Goal: Information Seeking & Learning: Check status

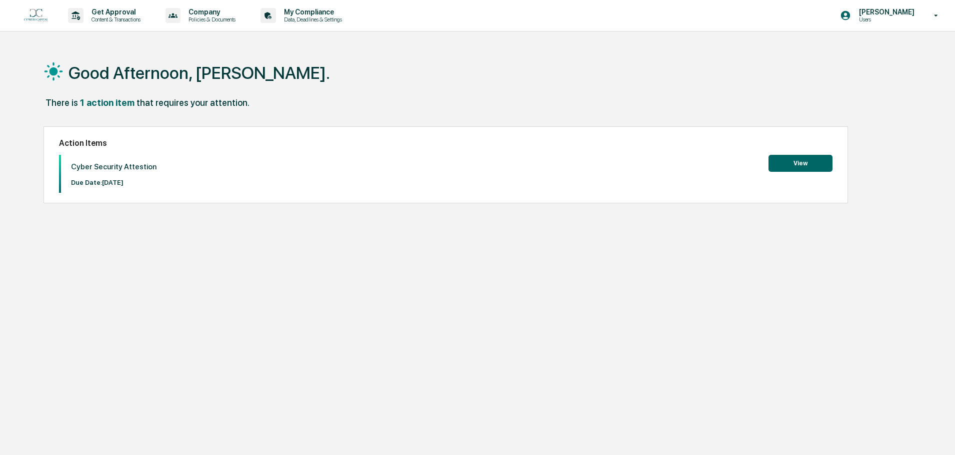
click at [773, 163] on button "View" at bounding box center [800, 163] width 64 height 17
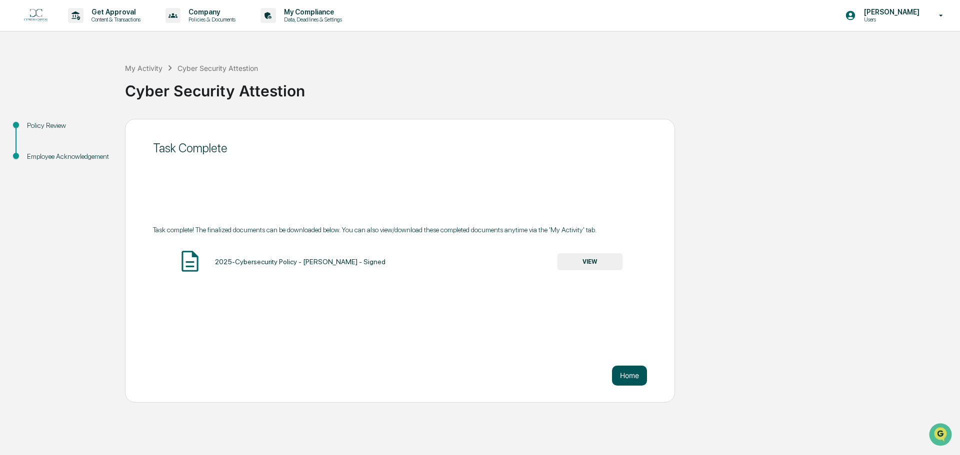
click at [632, 381] on button "Home" at bounding box center [629, 376] width 35 height 20
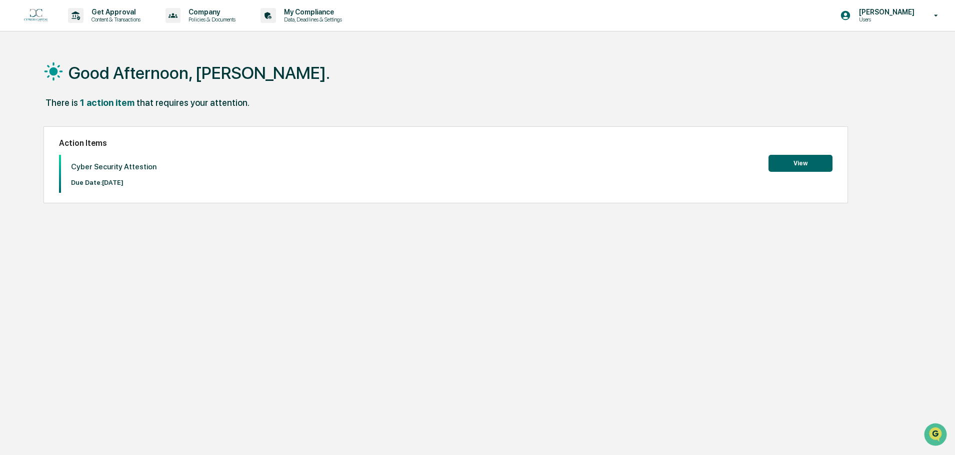
click at [887, 18] on p "Users" at bounding box center [885, 19] width 68 height 7
click at [850, 49] on li "Switch to Admin view..." at bounding box center [882, 50] width 140 height 18
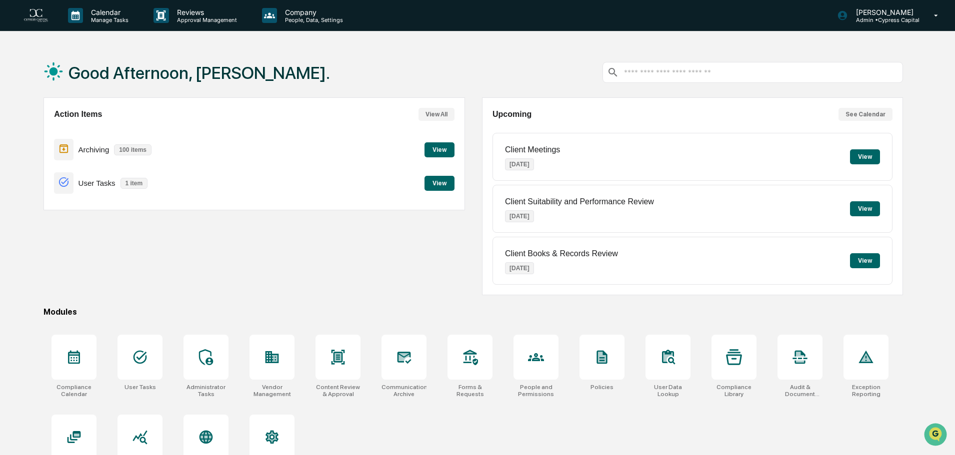
click at [444, 151] on button "View" at bounding box center [439, 149] width 30 height 15
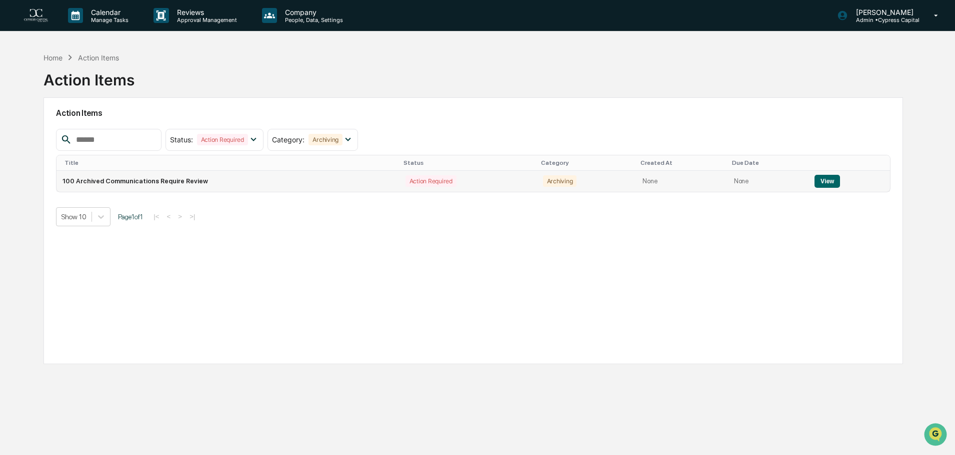
click at [829, 177] on button "View" at bounding box center [826, 181] width 25 height 13
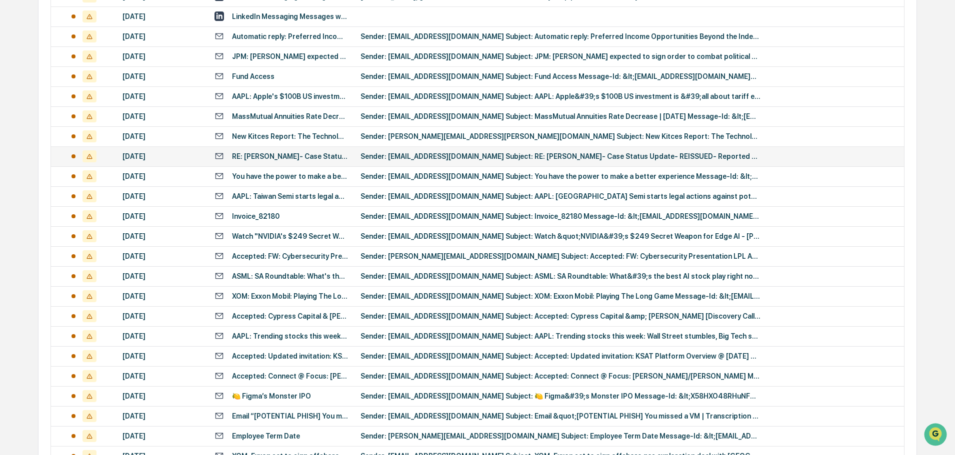
scroll to position [331, 0]
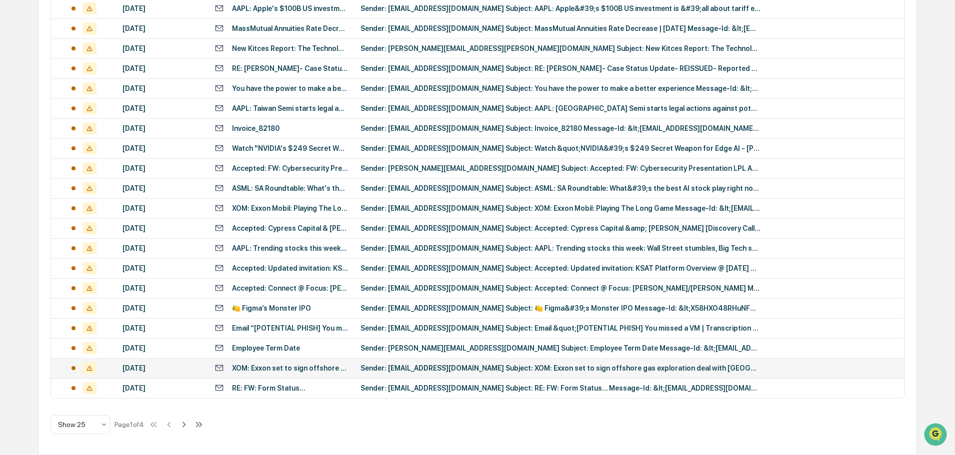
click at [432, 363] on td "Sender: [EMAIL_ADDRESS][DOMAIN_NAME] Subject: XOM: Exxon set to sign offshore g…" at bounding box center [628, 368] width 549 height 20
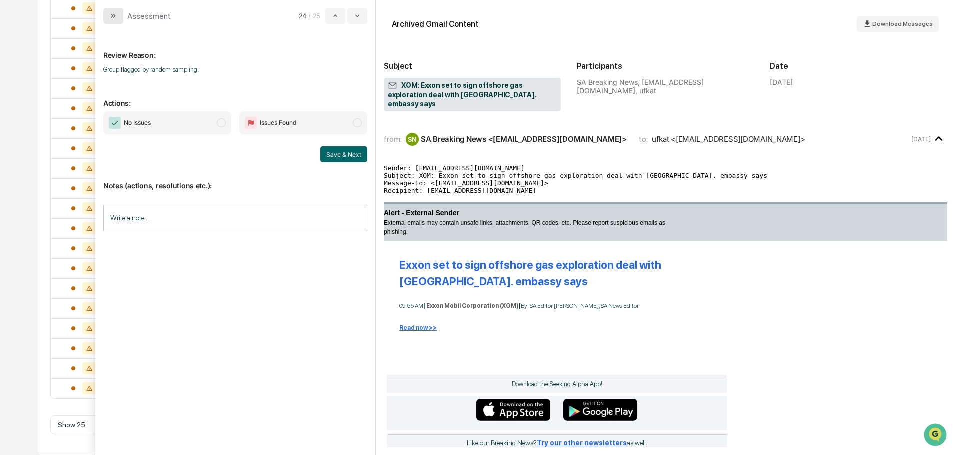
click at [121, 16] on button "modal" at bounding box center [113, 16] width 20 height 16
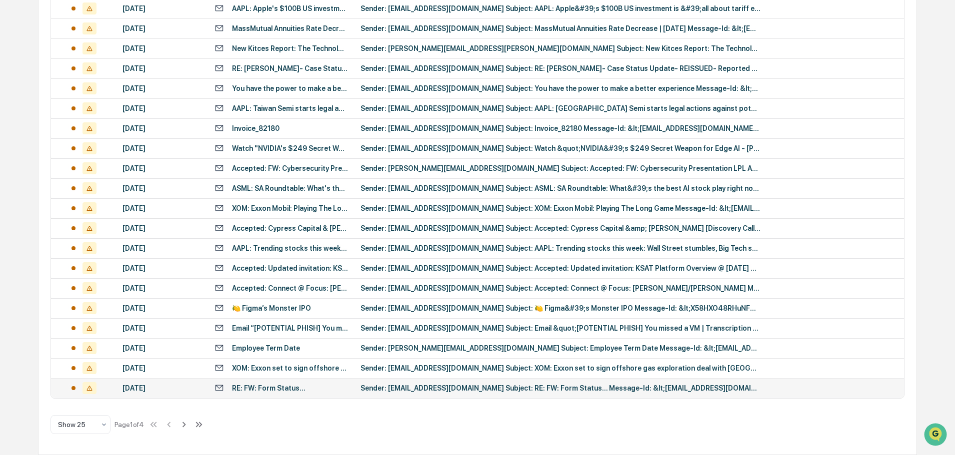
click at [371, 392] on div "Sender: [EMAIL_ADDRESS][DOMAIN_NAME] Subject: RE: FW: Form Status... Message-Id…" at bounding box center [560, 388] width 400 height 8
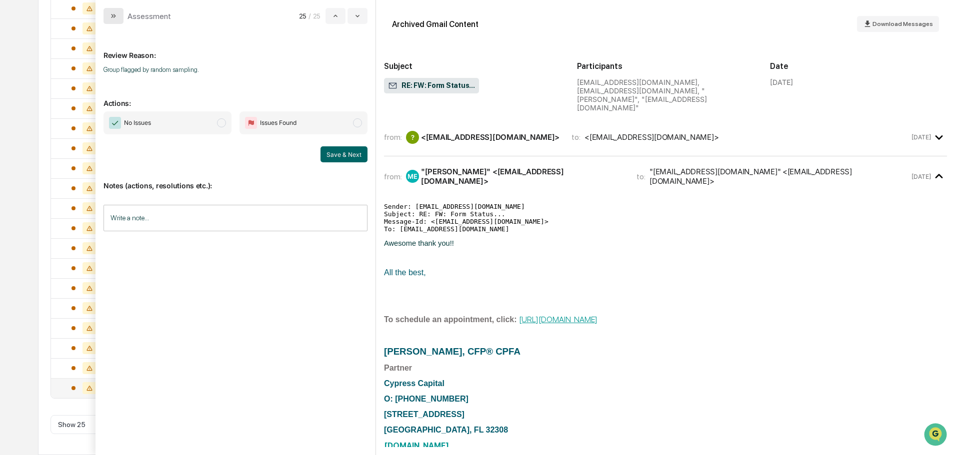
click at [119, 14] on button "modal" at bounding box center [113, 16] width 20 height 16
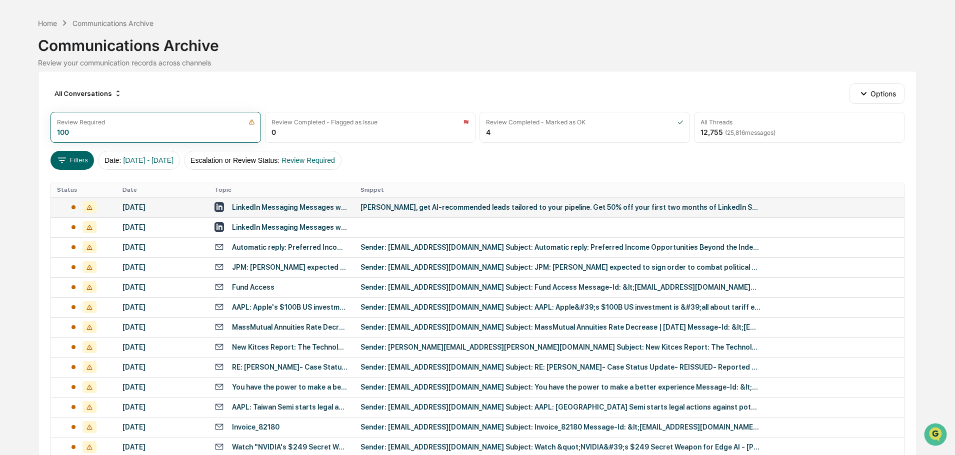
scroll to position [31, 0]
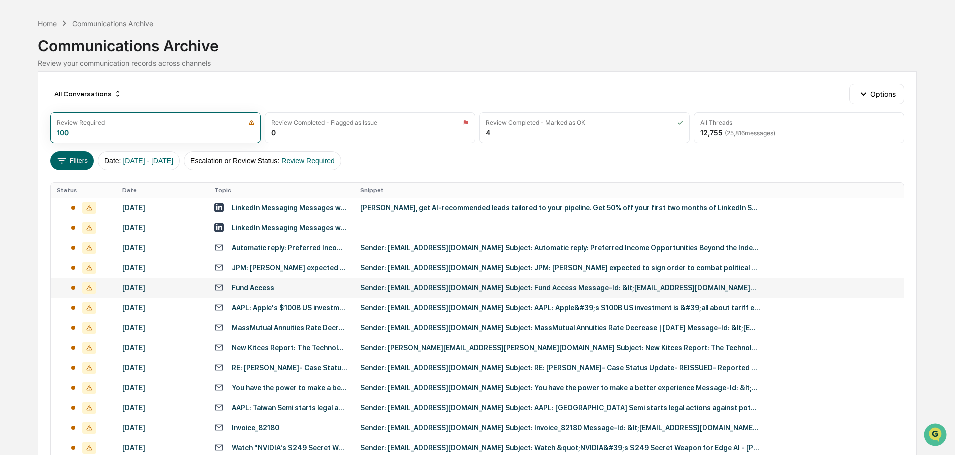
click at [406, 279] on td "Sender: [EMAIL_ADDRESS][DOMAIN_NAME] Subject: Fund Access Message-Id: &lt;[EMAI…" at bounding box center [628, 288] width 549 height 20
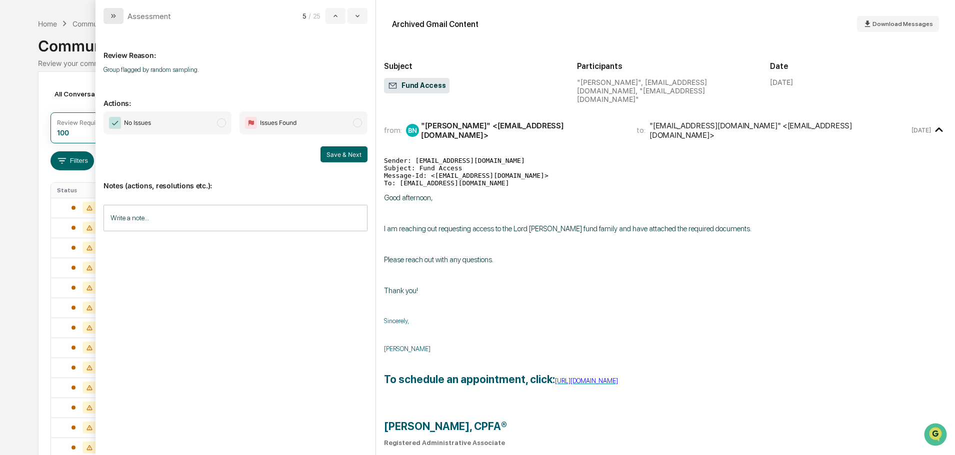
click at [114, 16] on icon "modal" at bounding box center [113, 16] width 8 height 8
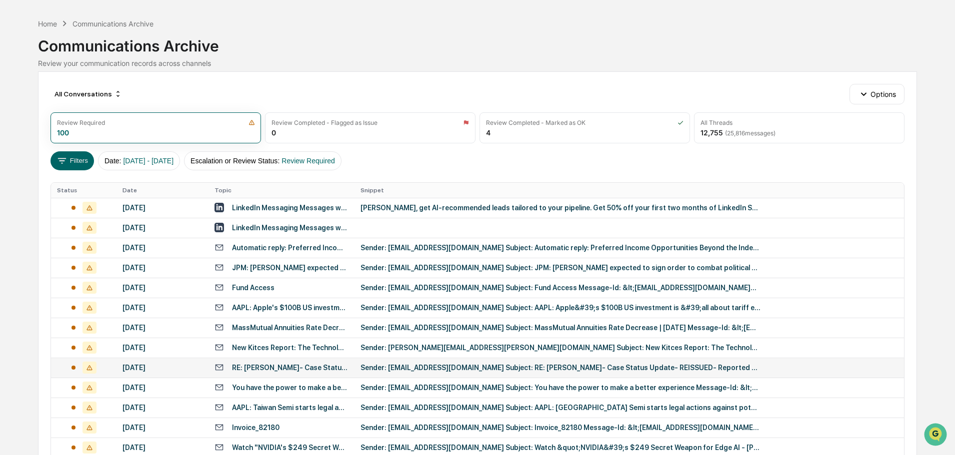
click at [452, 359] on td "Sender: [EMAIL_ADDRESS][DOMAIN_NAME] Subject: RE: [PERSON_NAME]- Case Status Up…" at bounding box center [628, 368] width 549 height 20
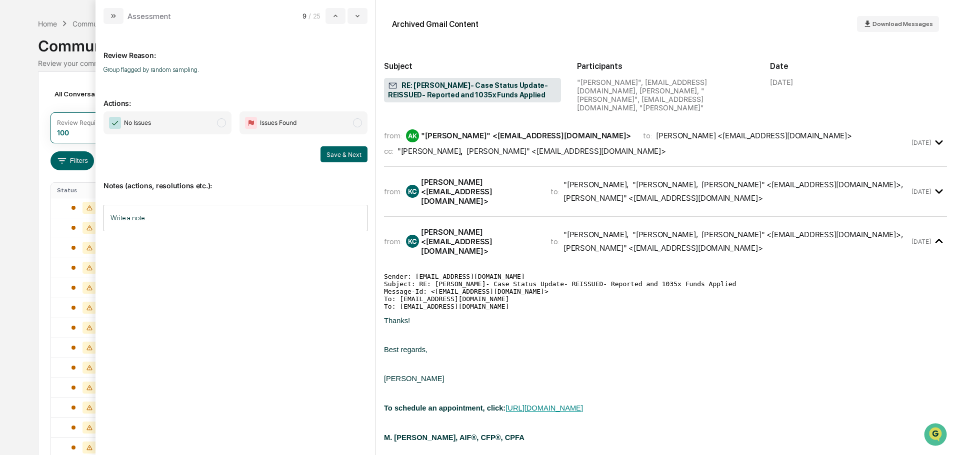
click at [117, 14] on button "modal" at bounding box center [113, 16] width 20 height 16
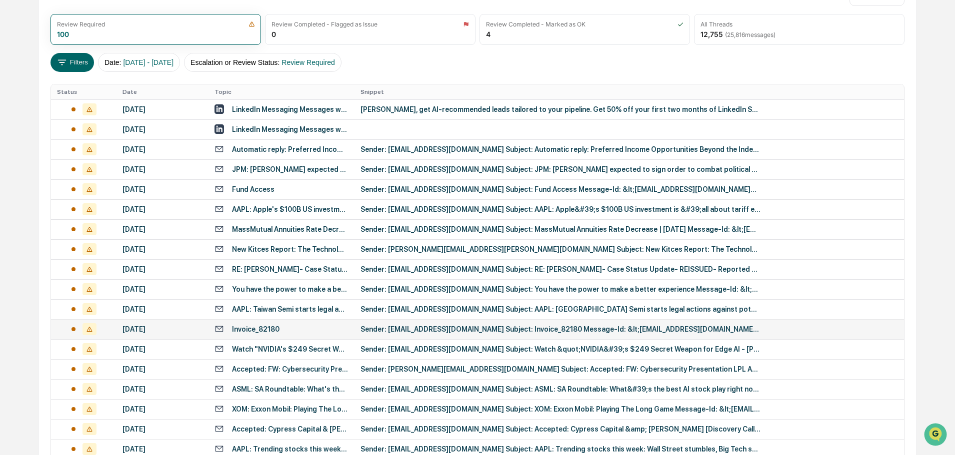
scroll to position [130, 0]
click at [417, 327] on div "Sender: [EMAIL_ADDRESS][DOMAIN_NAME] Subject: Invoice_82180 Message-Id: &lt;[EM…" at bounding box center [560, 329] width 400 height 8
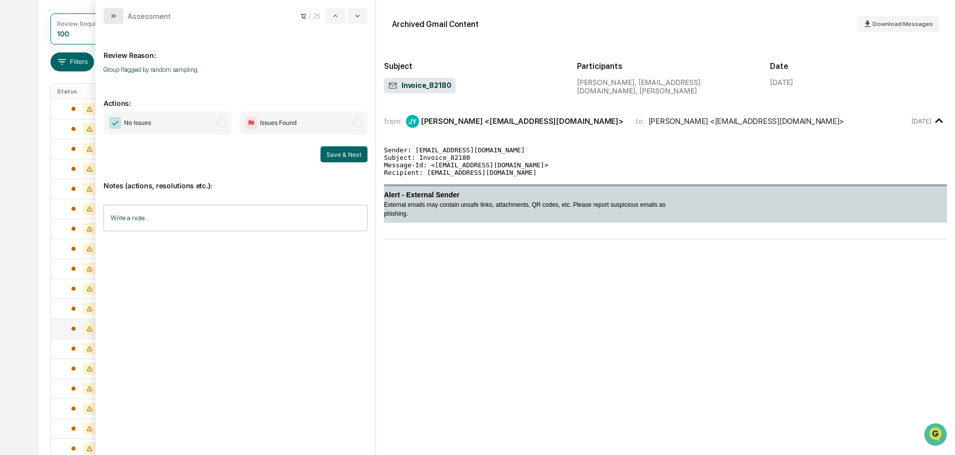
click at [116, 15] on icon "modal" at bounding box center [113, 16] width 8 height 8
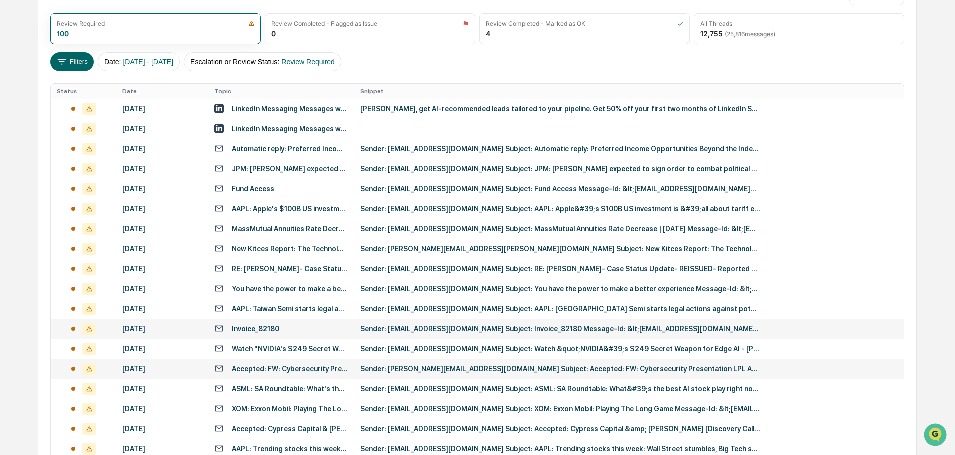
click at [400, 364] on td "Sender: [PERSON_NAME][EMAIL_ADDRESS][DOMAIN_NAME] Subject: Accepted: FW: Cybers…" at bounding box center [628, 369] width 549 height 20
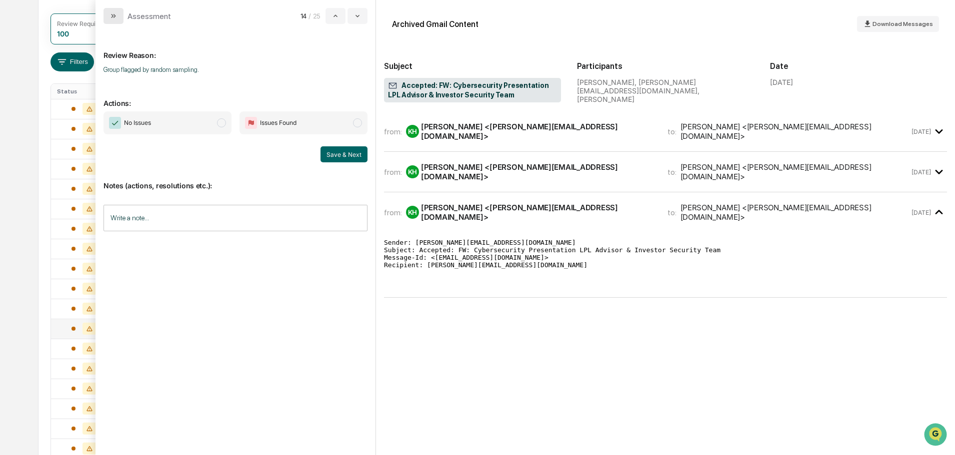
click at [114, 18] on icon "modal" at bounding box center [113, 16] width 8 height 8
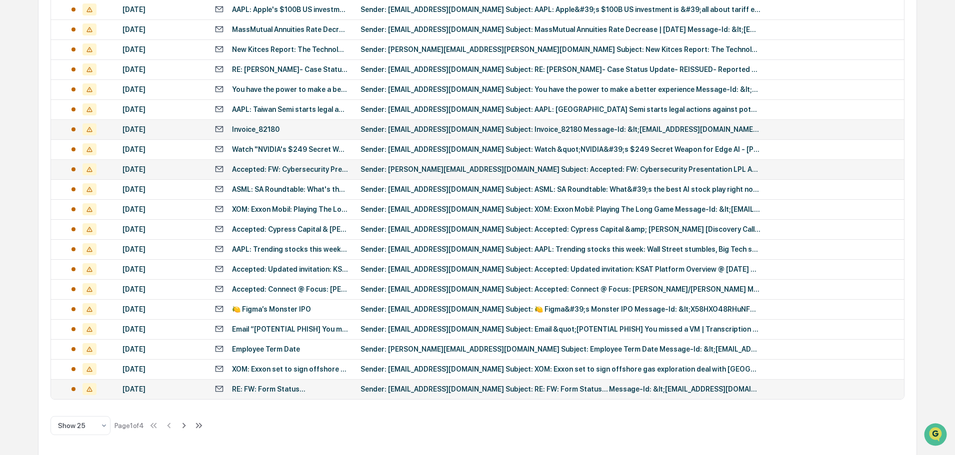
scroll to position [331, 0]
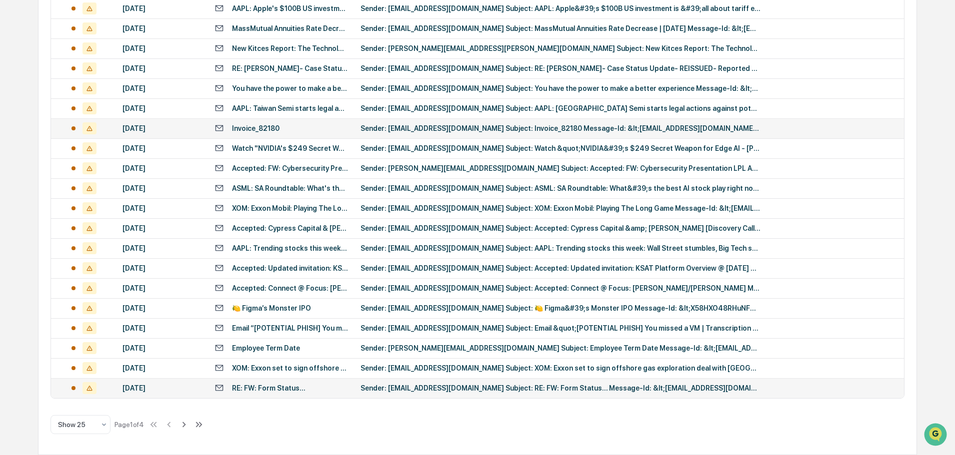
drag, startPoint x: 187, startPoint y: 426, endPoint x: 181, endPoint y: 428, distance: 5.7
click at [185, 426] on icon at bounding box center [183, 424] width 11 height 11
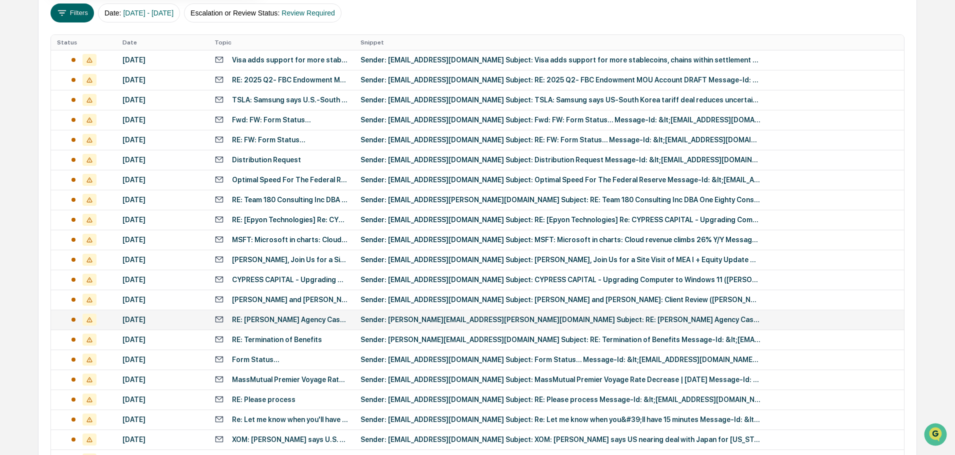
scroll to position [180, 0]
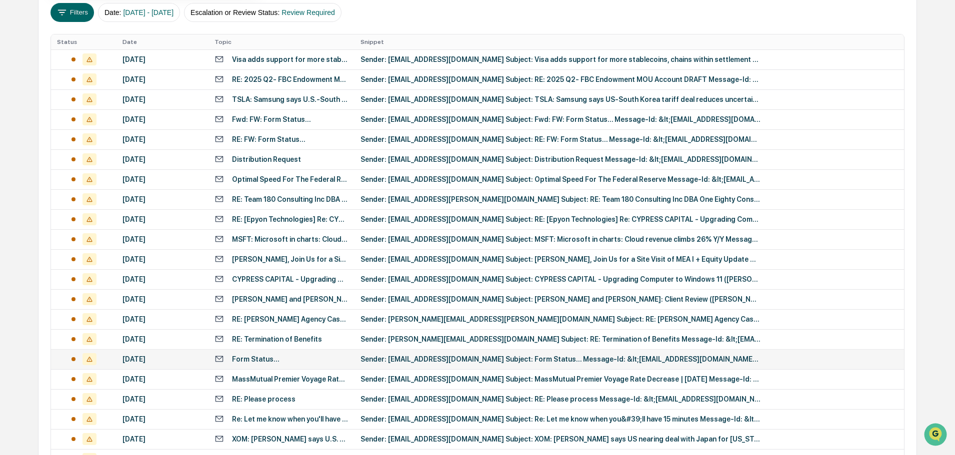
click at [404, 357] on div "Sender: [EMAIL_ADDRESS][DOMAIN_NAME] Subject: Form Status... Message-Id: &lt;[E…" at bounding box center [560, 359] width 400 height 8
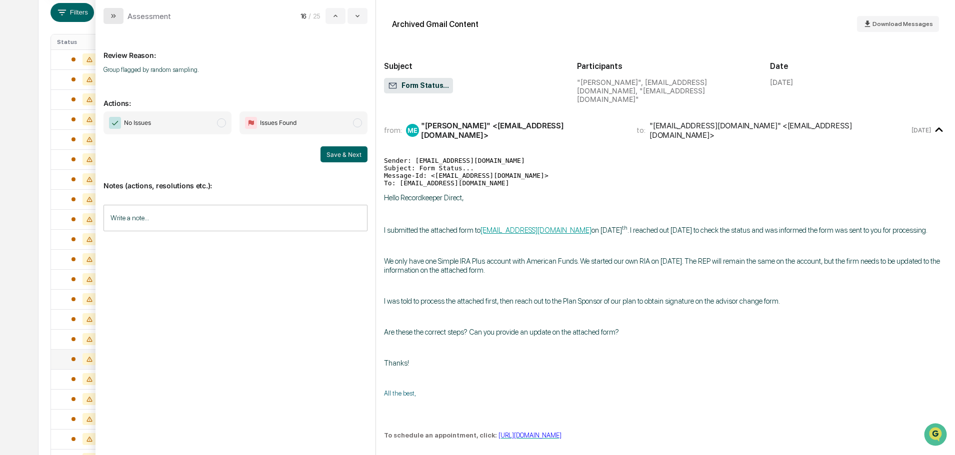
click at [114, 17] on icon "modal" at bounding box center [114, 16] width 2 height 4
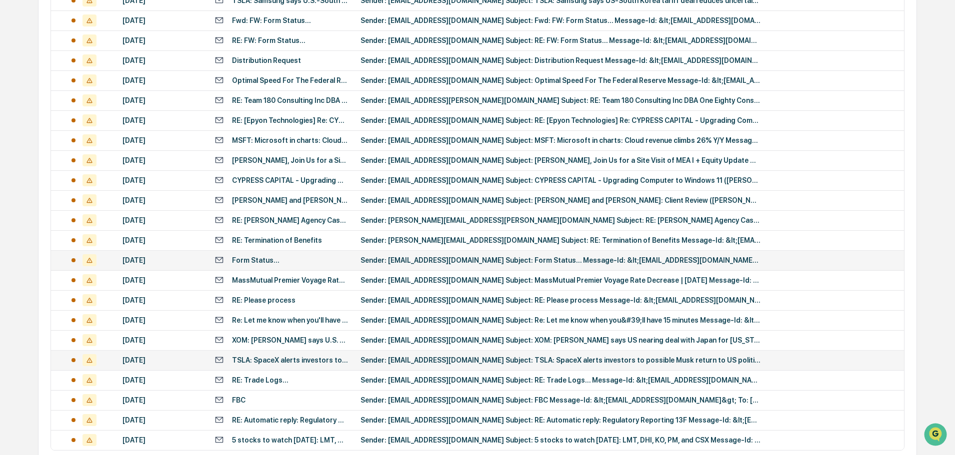
scroll to position [279, 0]
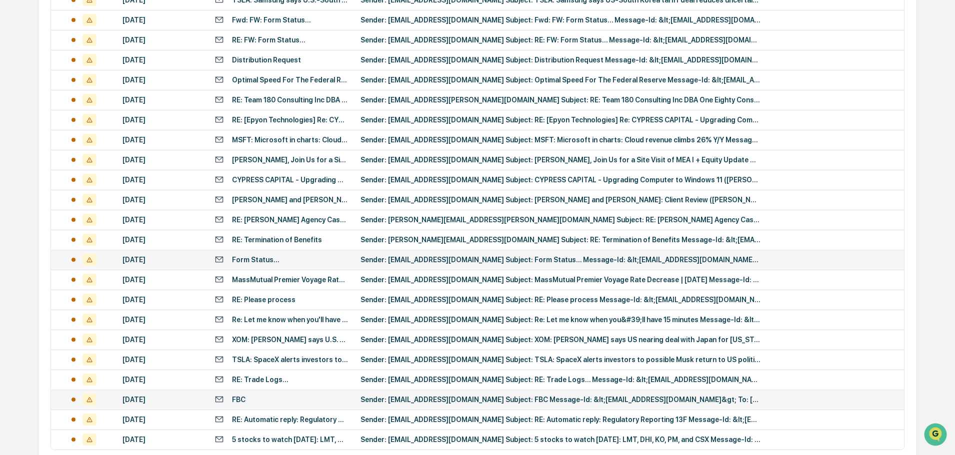
click at [410, 398] on div "Sender: [EMAIL_ADDRESS][DOMAIN_NAME] Subject: FBC Message-Id: &lt;[EMAIL_ADDRES…" at bounding box center [560, 400] width 400 height 8
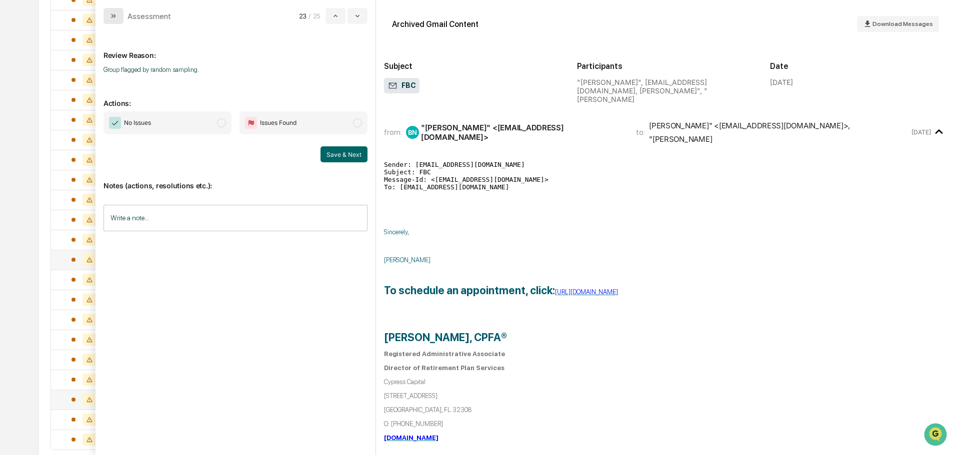
click at [122, 16] on button "modal" at bounding box center [113, 16] width 20 height 16
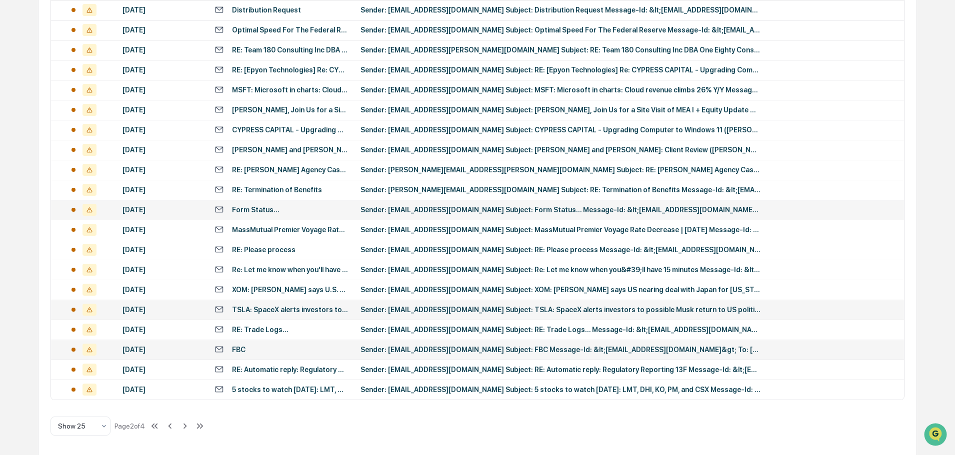
scroll to position [331, 0]
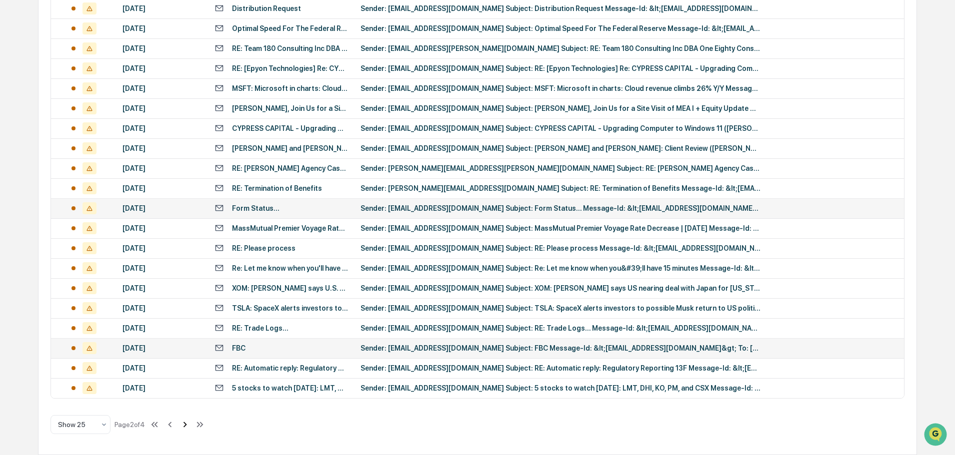
click at [188, 426] on icon at bounding box center [184, 424] width 11 height 11
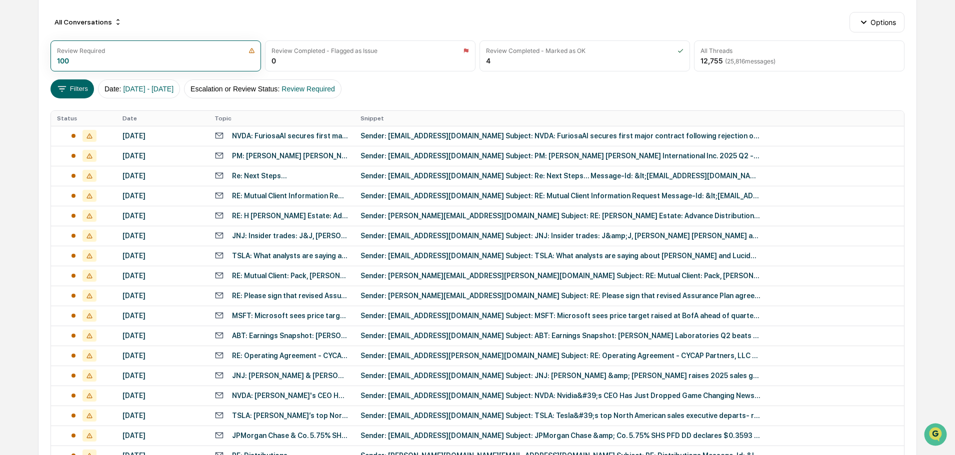
scroll to position [0, 0]
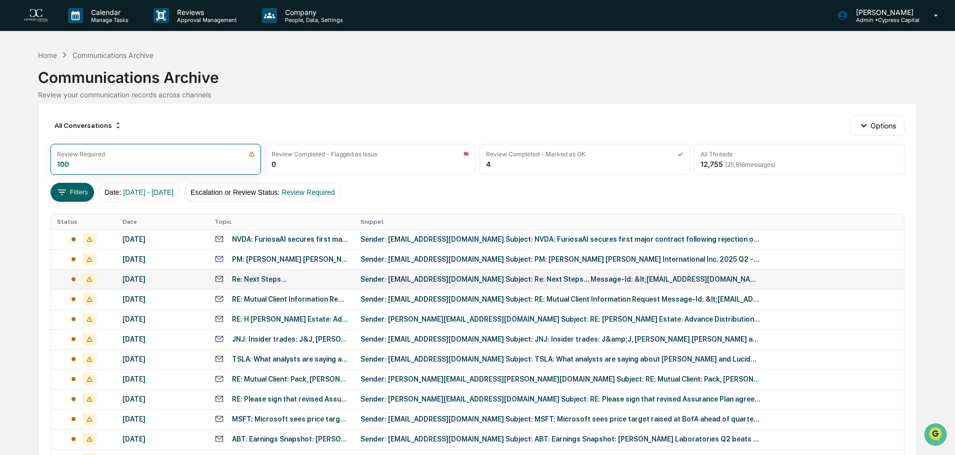
click at [409, 285] on td "Sender: [EMAIL_ADDRESS][DOMAIN_NAME] Subject: Re: Next Steps... Message-Id: &lt…" at bounding box center [628, 279] width 549 height 20
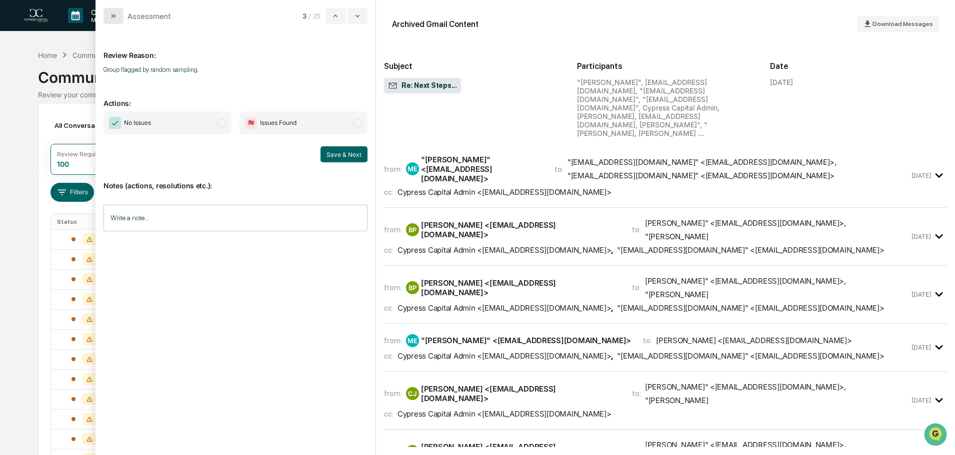
click at [109, 12] on icon "modal" at bounding box center [113, 16] width 8 height 8
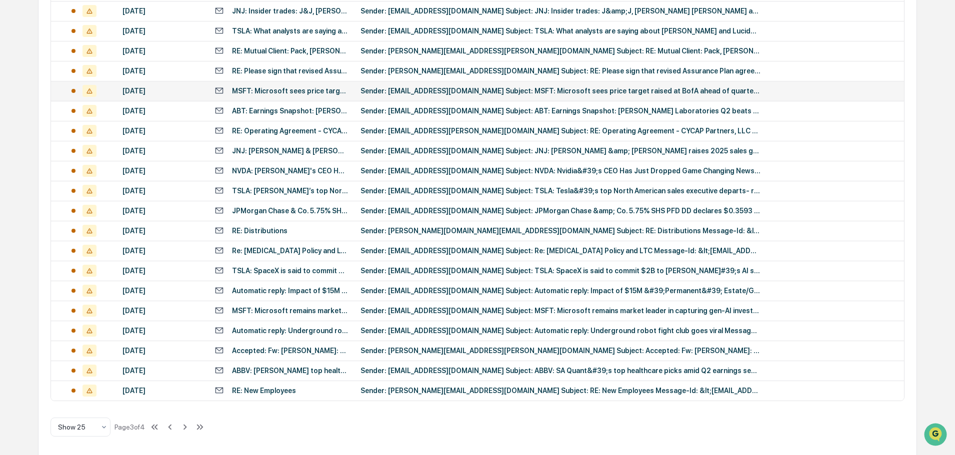
scroll to position [331, 0]
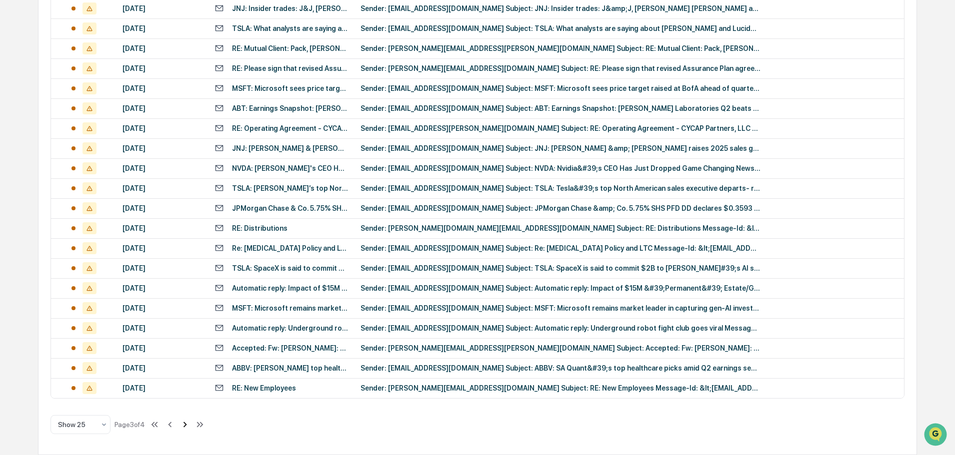
click at [185, 427] on icon at bounding box center [184, 424] width 11 height 11
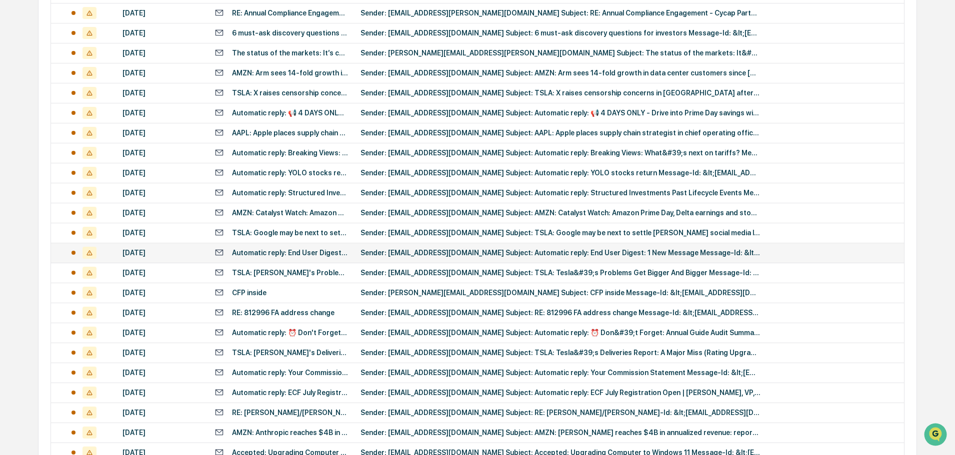
scroll to position [0, 0]
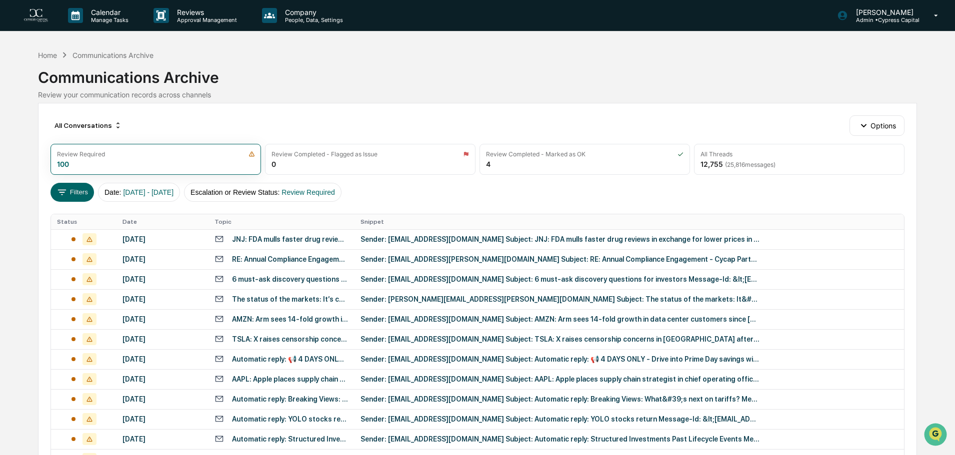
click at [622, 116] on div "All Conversations Options" at bounding box center [476, 125] width 853 height 20
click at [47, 51] on div "Home" at bounding box center [47, 55] width 19 height 8
